Goal: Transaction & Acquisition: Obtain resource

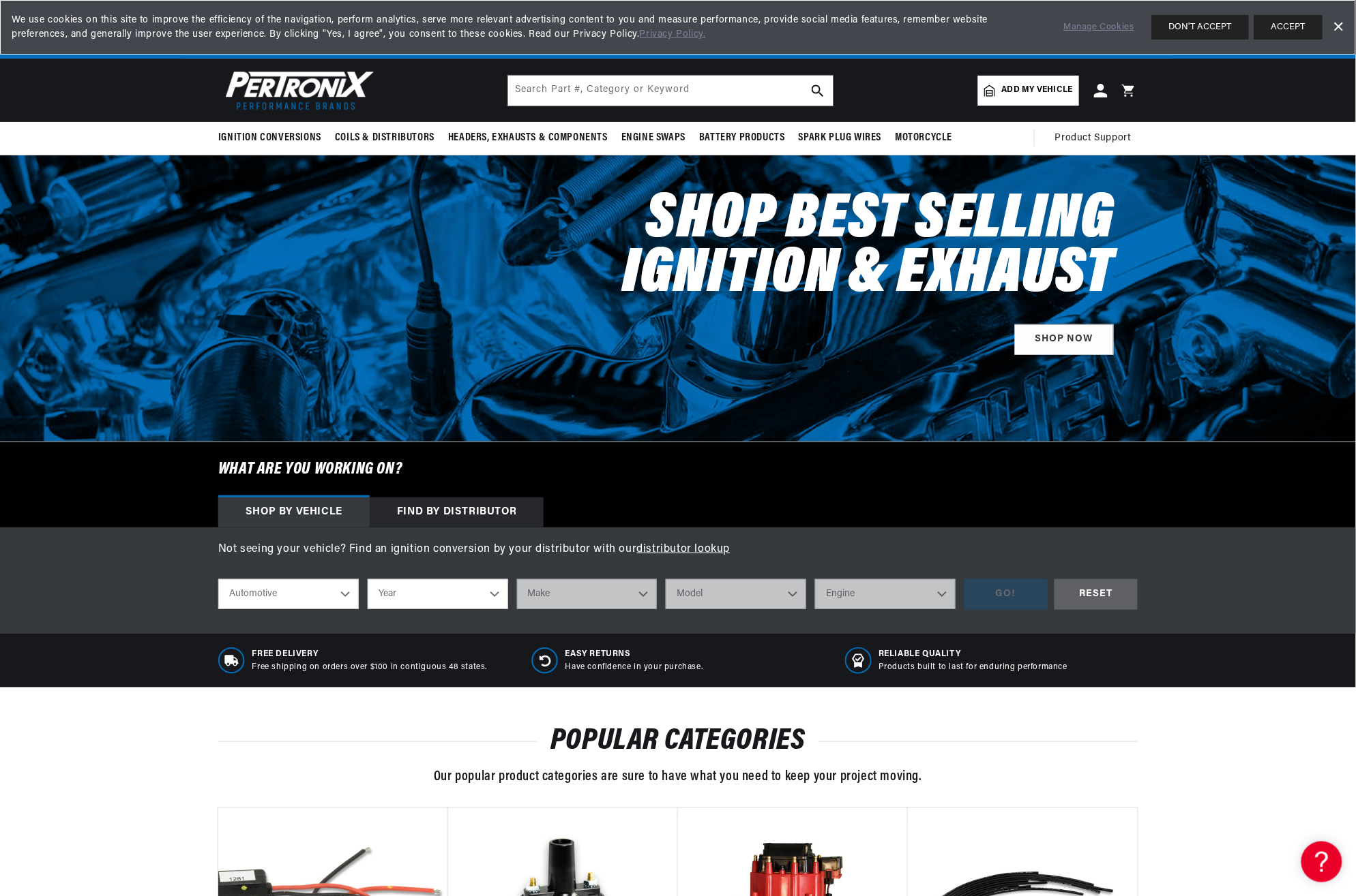
drag, startPoint x: 1326, startPoint y: 0, endPoint x: 352, endPoint y: 593, distance: 1140.3
click at [352, 593] on select "Automotive Agricultural Industrial Marine Motorcycle" at bounding box center [288, 594] width 140 height 30
click at [493, 592] on select "Year [DATE] 2025 2024 2023 2022 2021 2020 2019 2018 2017 2016 2015 2014 2013 20…" at bounding box center [437, 594] width 140 height 30
select select "1964"
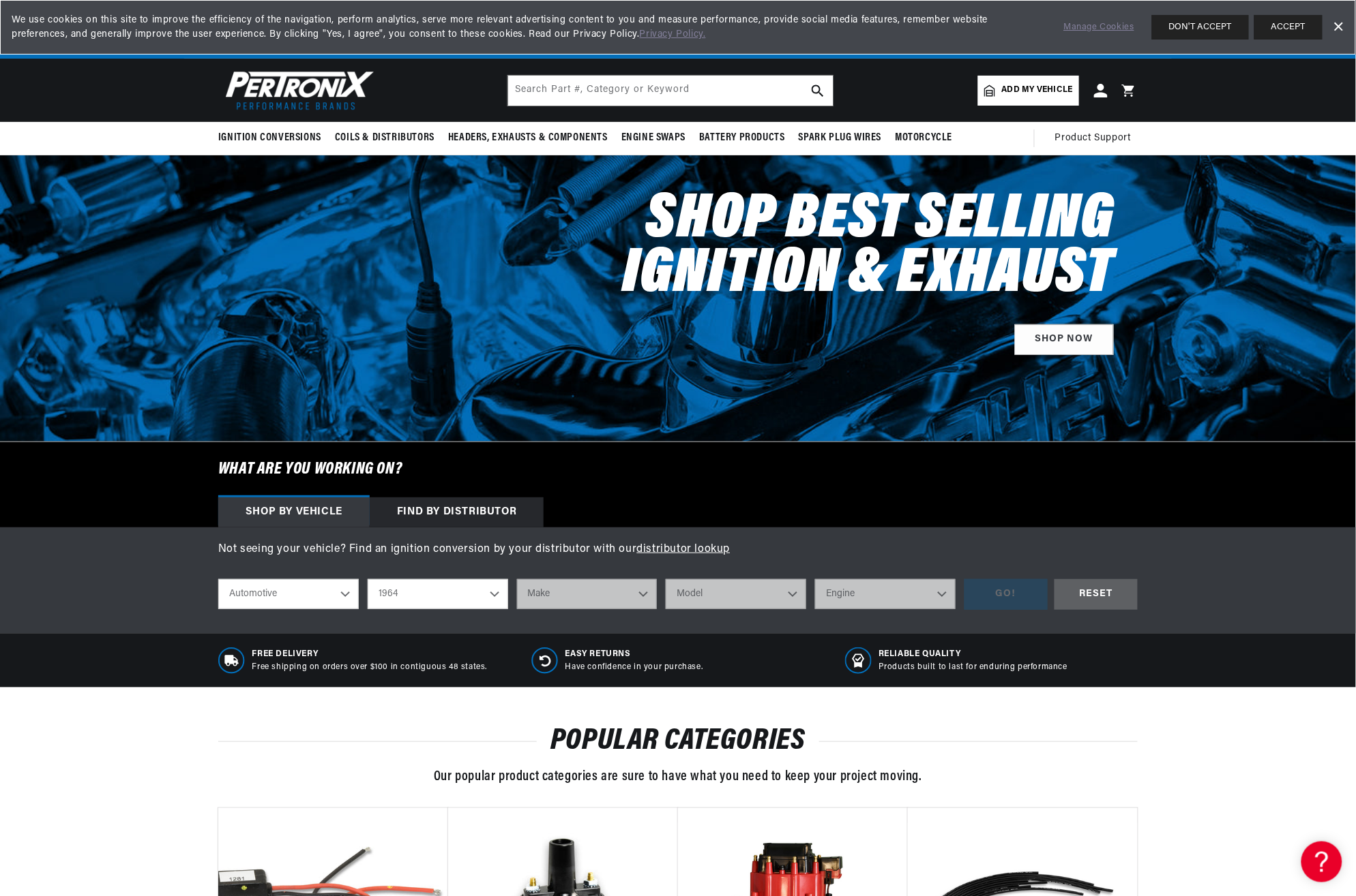
click at [367, 580] on select "Year [DATE] 2025 2024 2023 2022 2021 2020 2019 2018 2017 2016 2015 2014 2013 20…" at bounding box center [437, 594] width 140 height 30
select select "1964"
click at [643, 594] on select "Make American Motors Aston [PERSON_NAME][GEOGRAPHIC_DATA] [PERSON_NAME] Bentley…" at bounding box center [586, 594] width 140 height 30
select select "Ford"
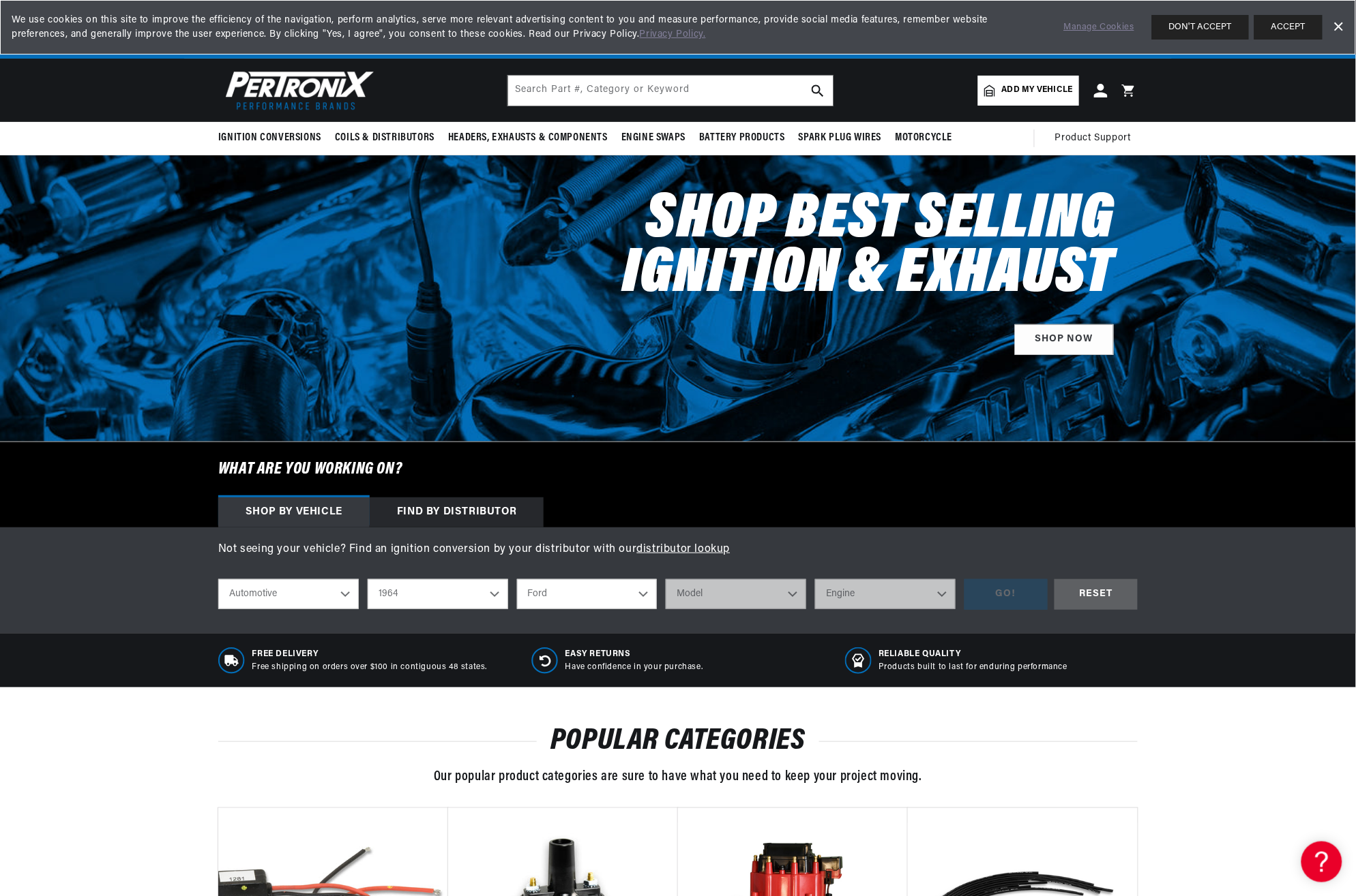
click at [517, 580] on select "Make American Motors Aston [PERSON_NAME][GEOGRAPHIC_DATA] [PERSON_NAME] Bentley…" at bounding box center [586, 594] width 140 height 30
select select "Ford"
click at [789, 594] on select "Model Club Wagon Country Sedan Country Squire Custom Custom 500 Econoline F-100…" at bounding box center [735, 594] width 140 height 30
select select "F-250"
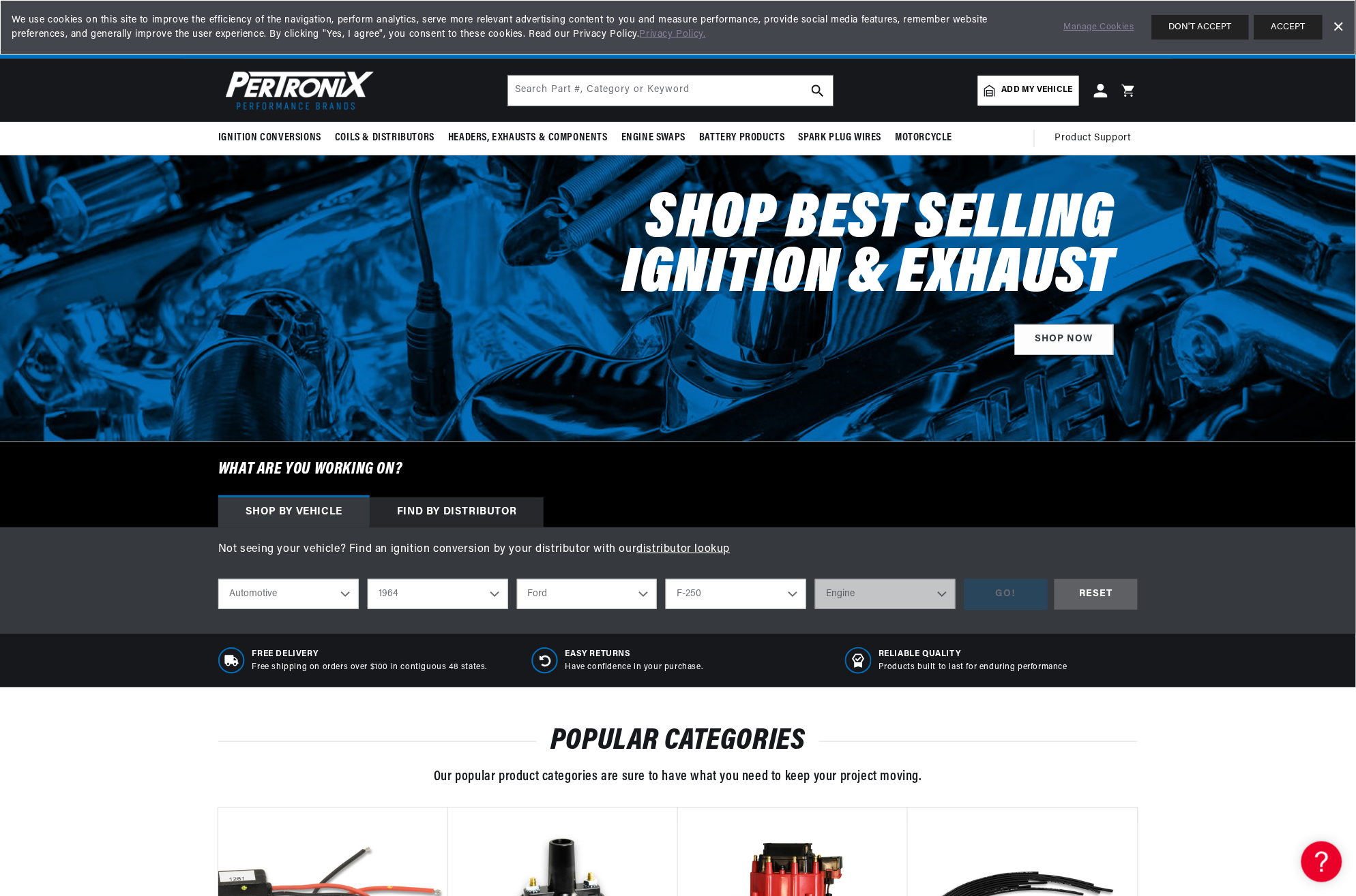
click at [666, 580] on select "Model Club Wagon Country Sedan Country Squire Custom Custom 500 Econoline F-100…" at bounding box center [735, 594] width 140 height 30
select select "F-250"
click at [939, 591] on select "Engine 4.5L 292cid / 4.8L" at bounding box center [884, 594] width 140 height 30
select select "292cid-4.8L"
click at [814, 580] on select "Engine 4.5L 292cid / 4.8L" at bounding box center [884, 594] width 140 height 30
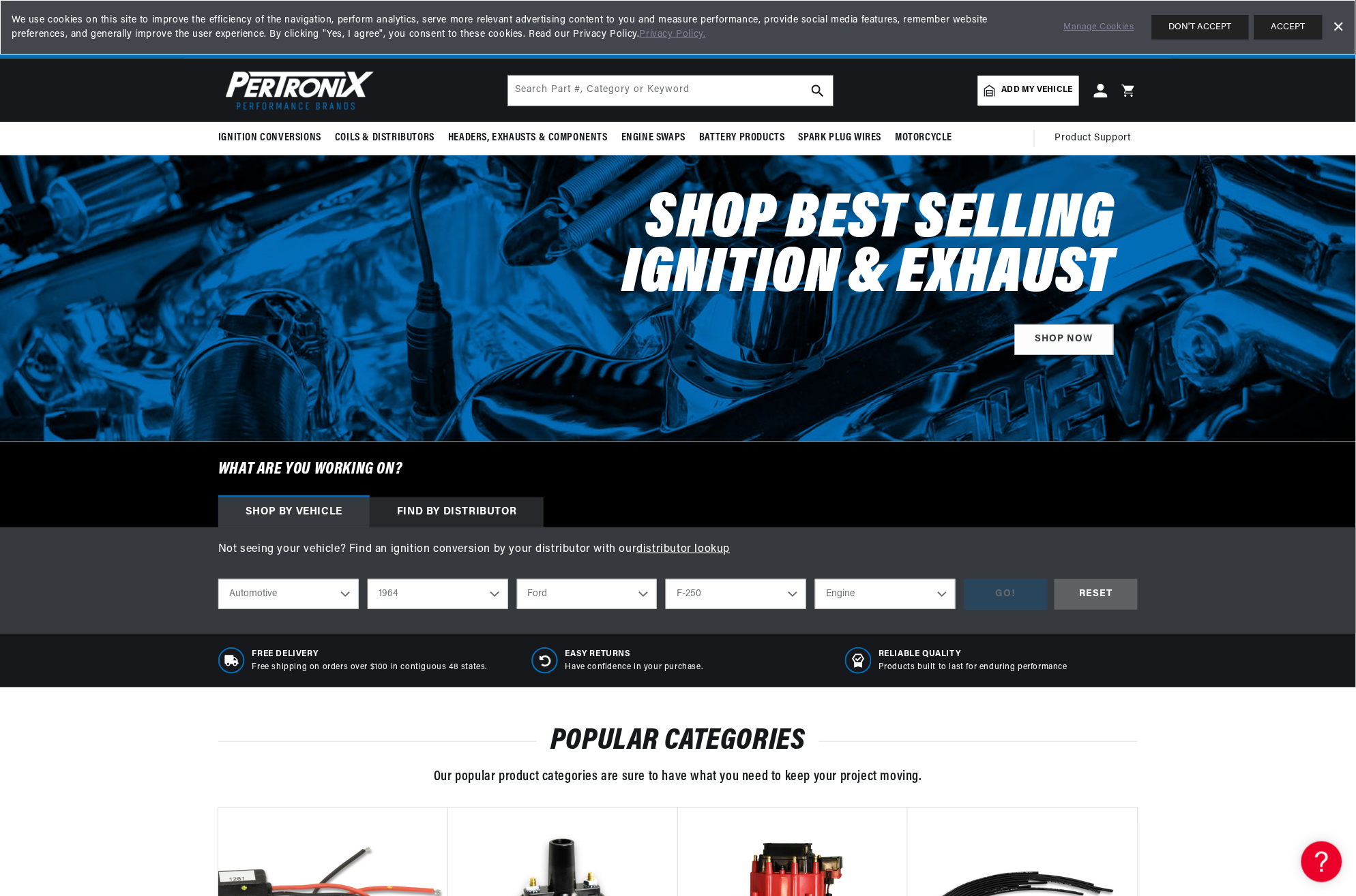
scroll to position [0, 298]
select select "292cid-4.8L"
click at [1006, 591] on div "GO!" at bounding box center [1005, 595] width 83 height 31
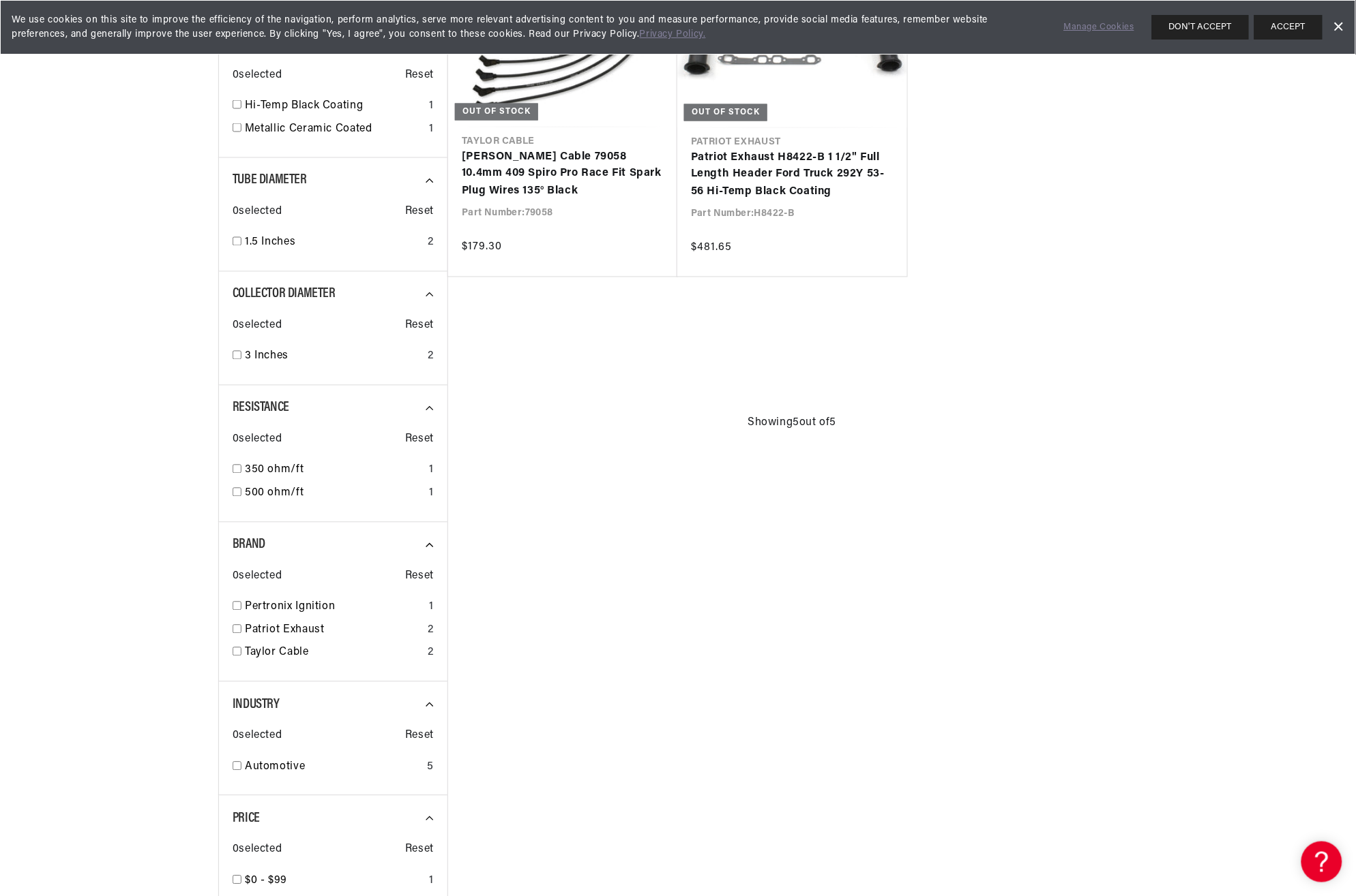
scroll to position [1476, 0]
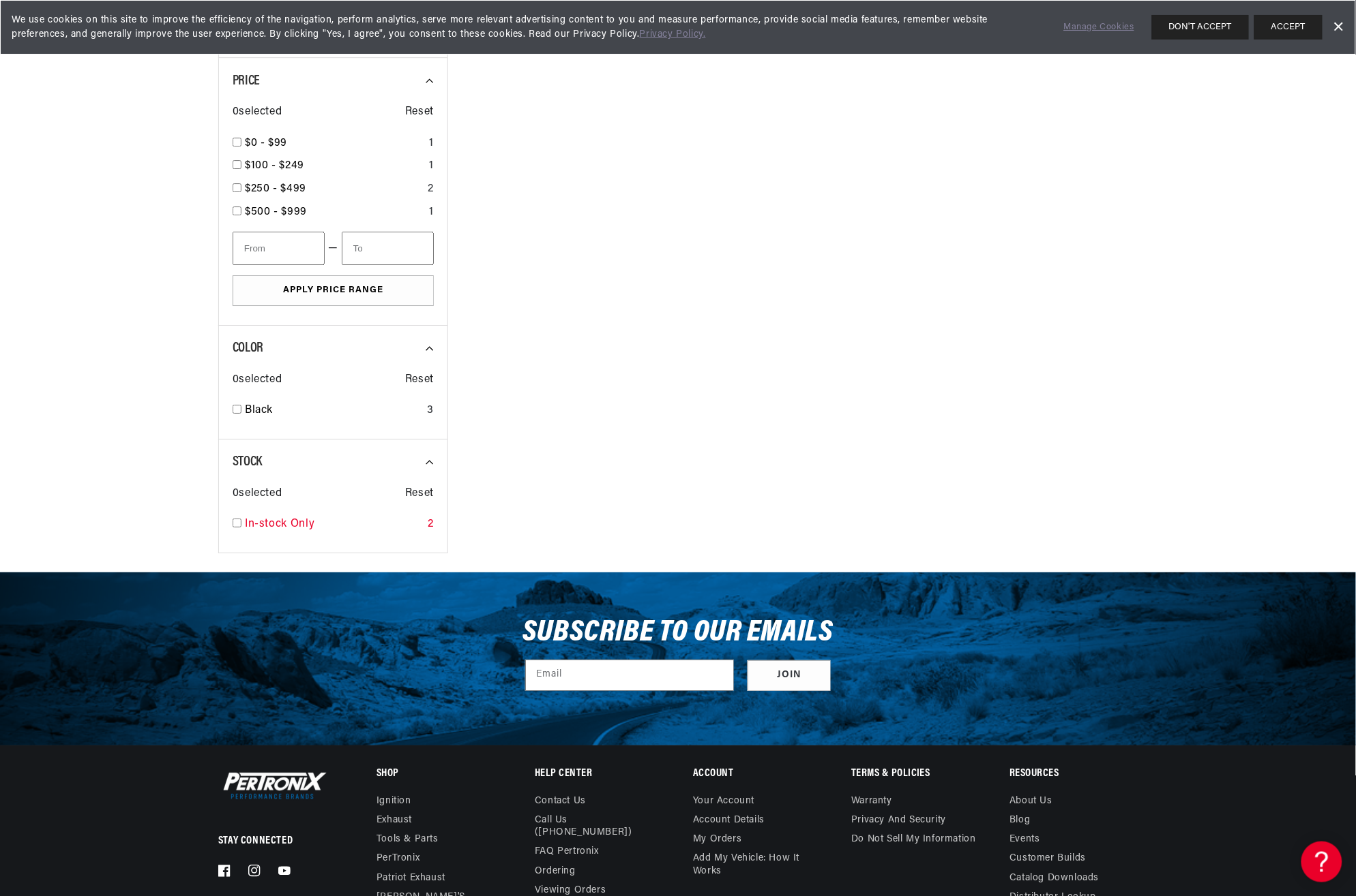
click at [237, 523] on input "checkbox" at bounding box center [236, 522] width 9 height 9
checkbox input "false"
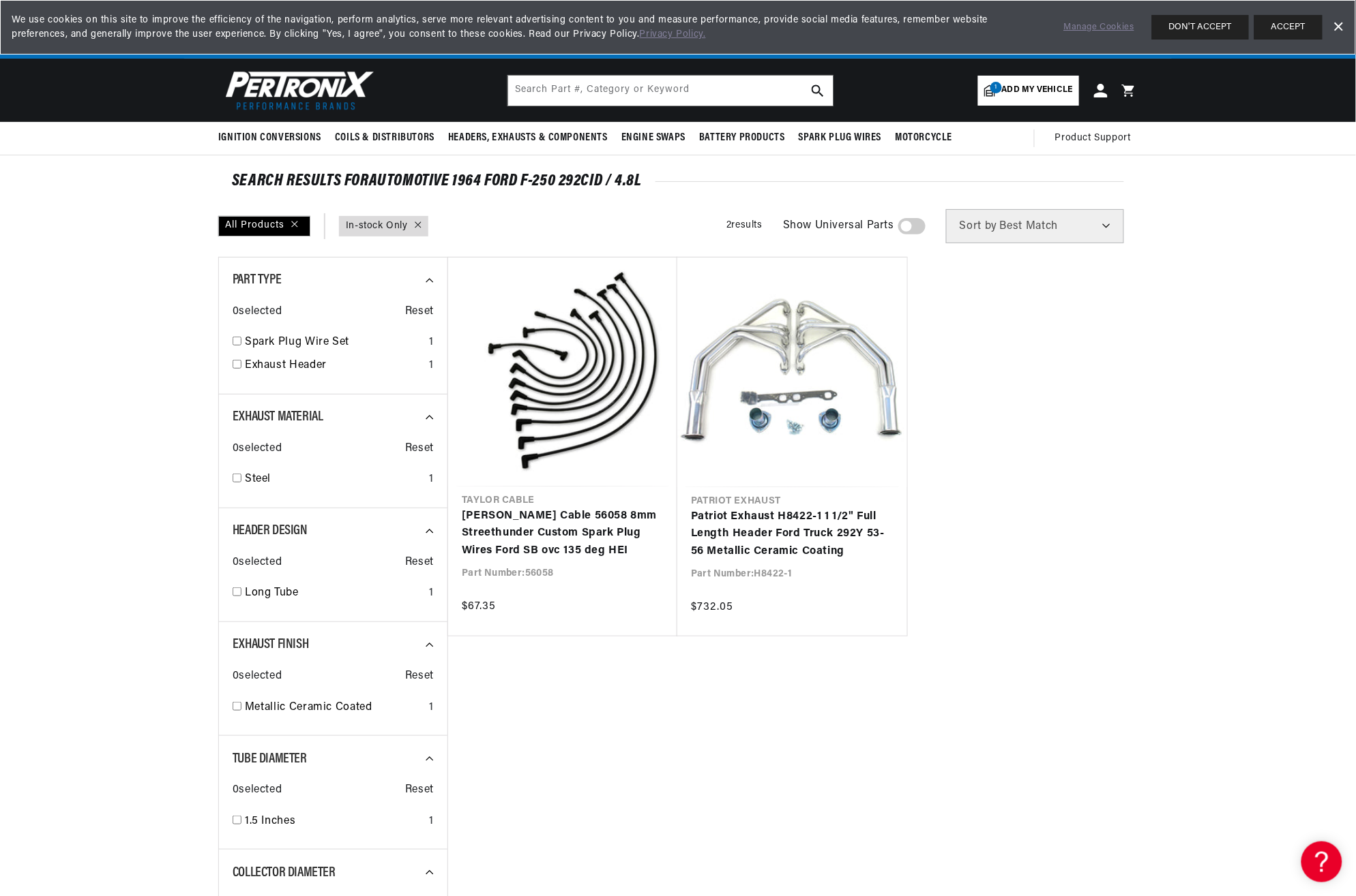
scroll to position [0, 413]
